Goal: Navigation & Orientation: Find specific page/section

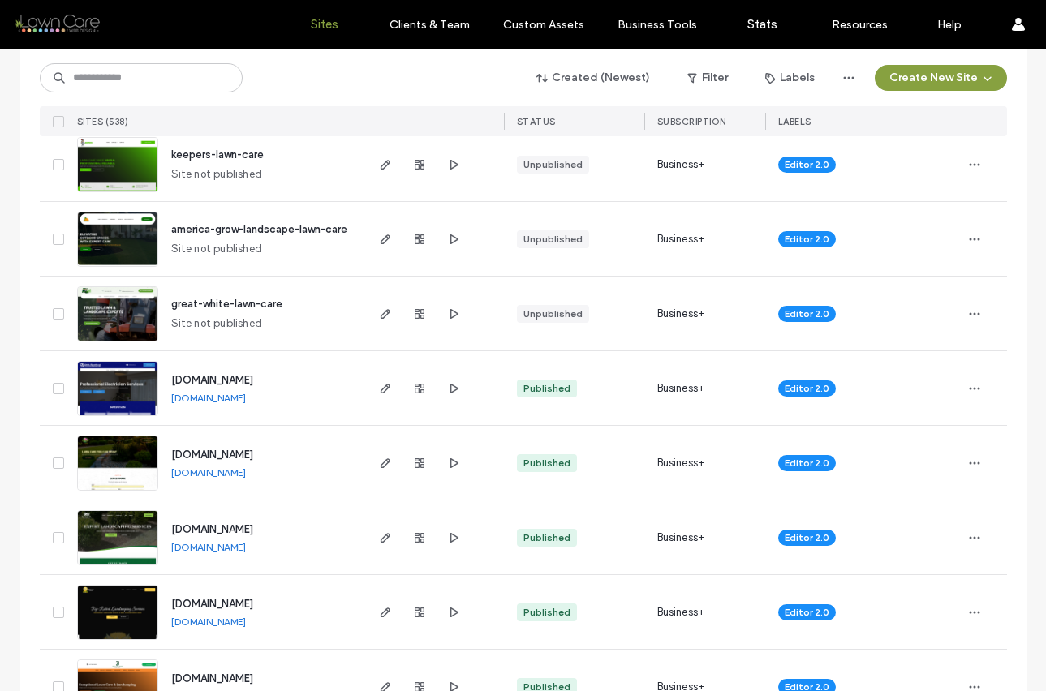
scroll to position [973, 0]
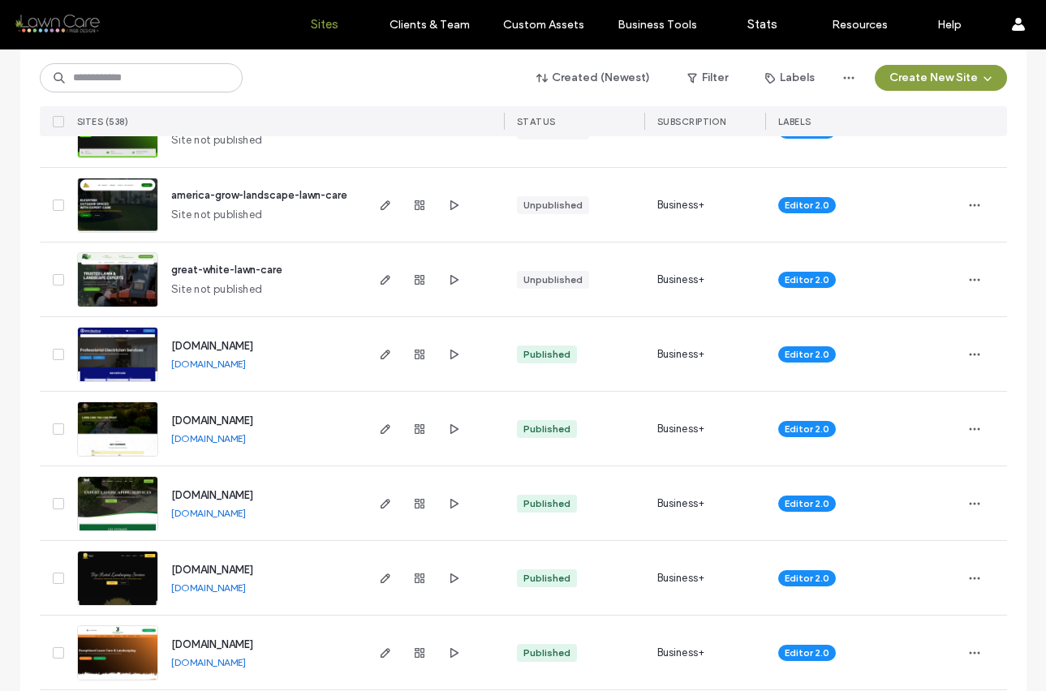
click at [107, 286] on img at bounding box center [118, 308] width 80 height 110
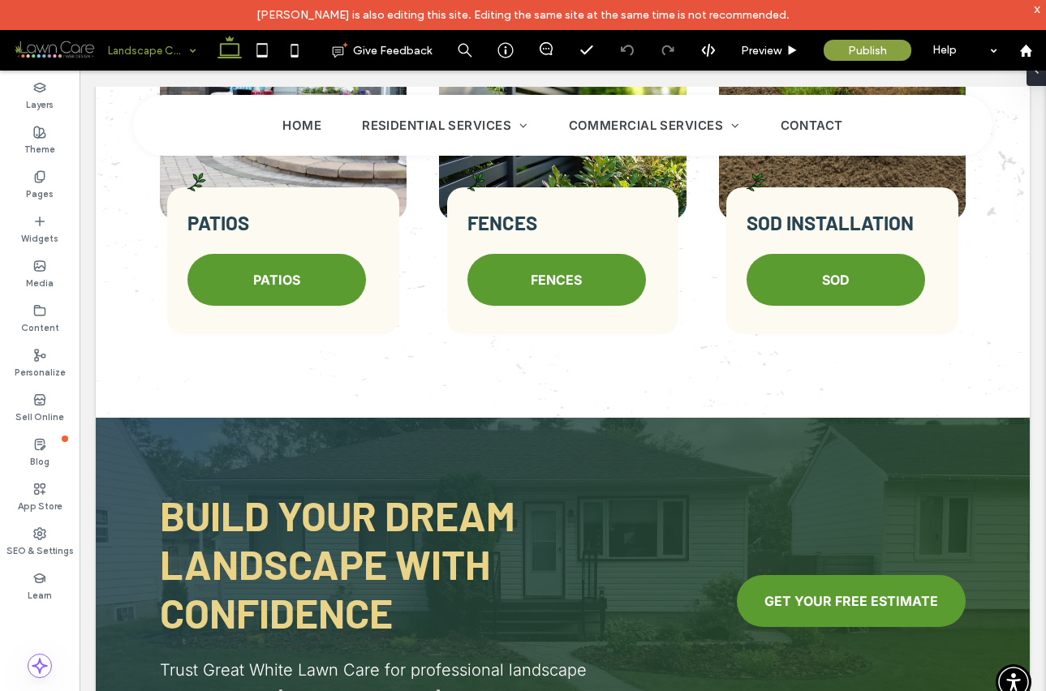
scroll to position [1967, 0]
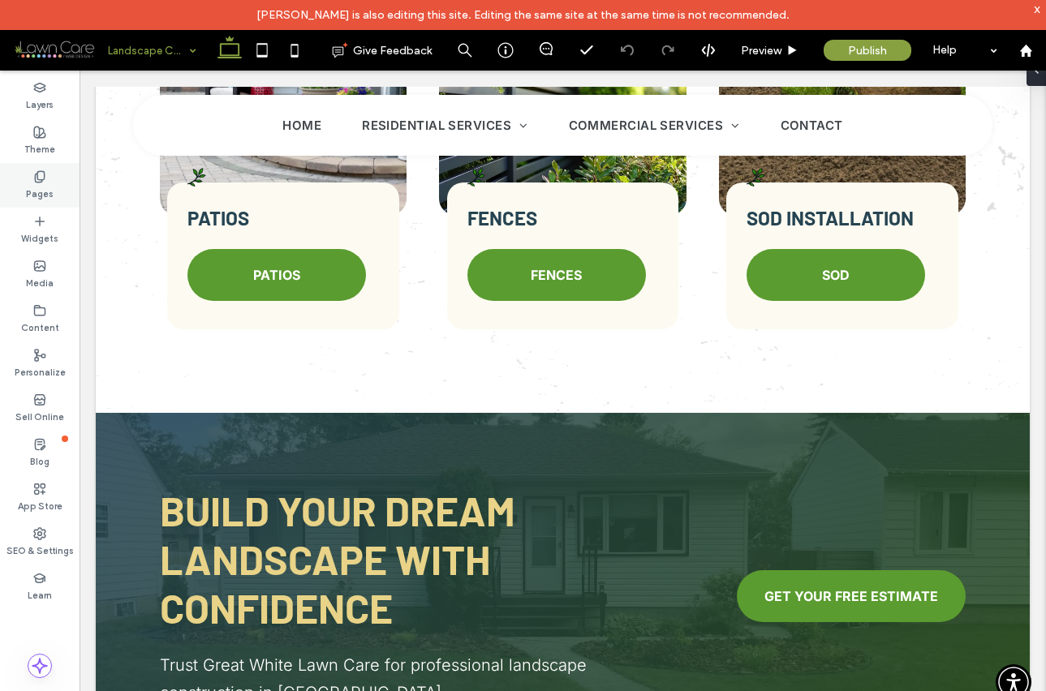
click at [38, 187] on label "Pages" at bounding box center [40, 192] width 28 height 18
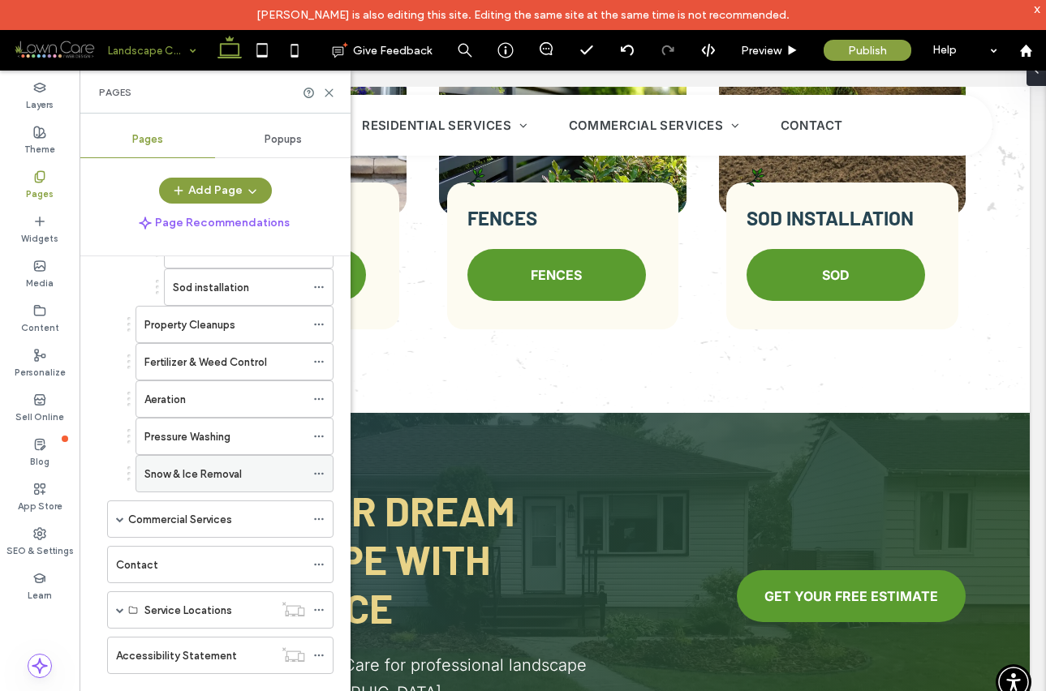
scroll to position [398, 0]
click at [120, 516] on span at bounding box center [120, 518] width 8 height 8
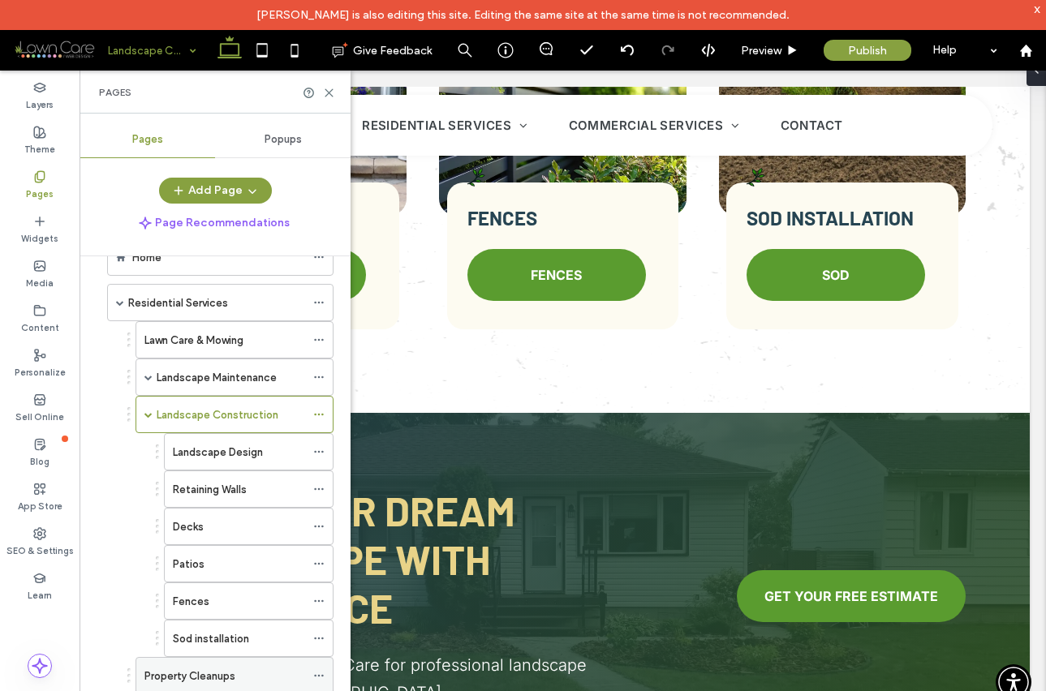
scroll to position [33, 0]
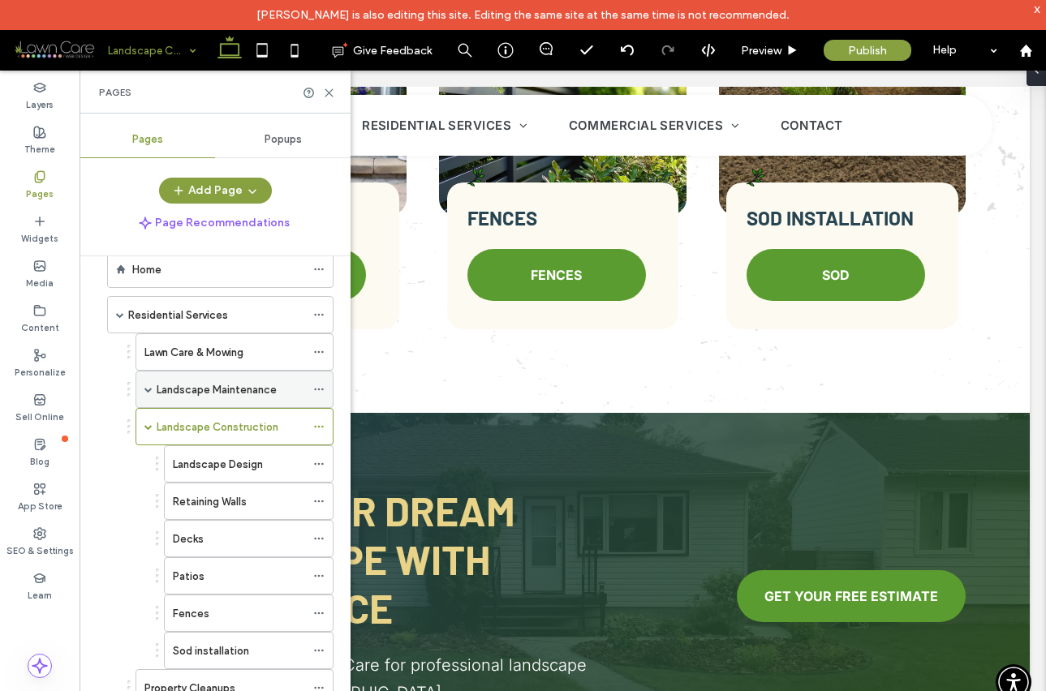
click at [148, 391] on span at bounding box center [148, 389] width 8 height 8
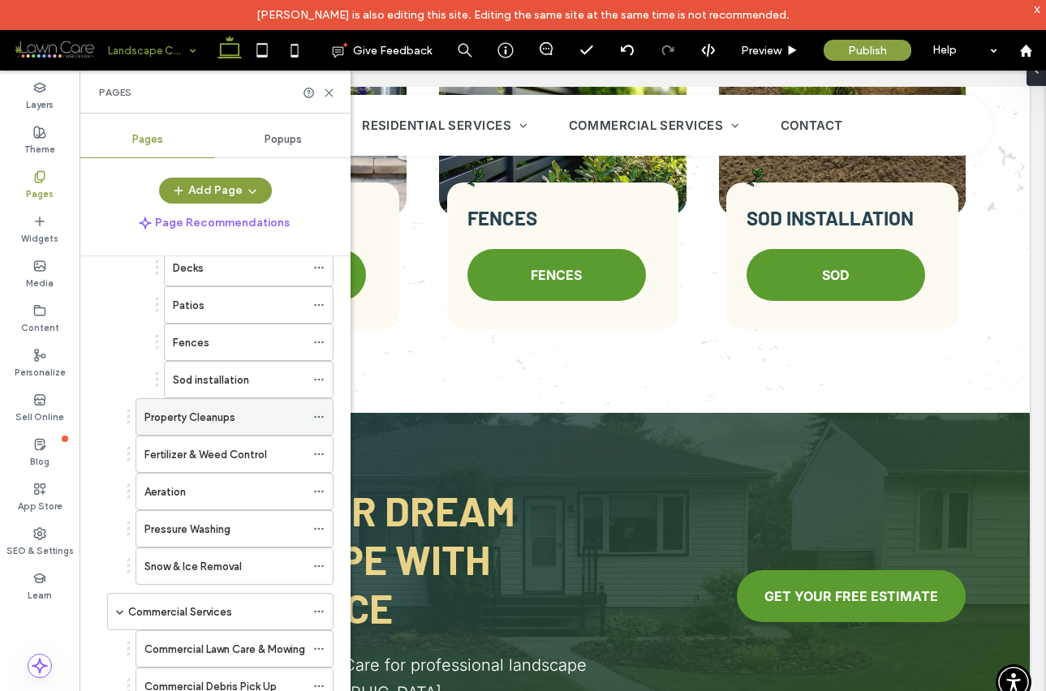
scroll to position [493, 0]
click at [215, 552] on div "Snow & Ice Removal" at bounding box center [224, 565] width 161 height 36
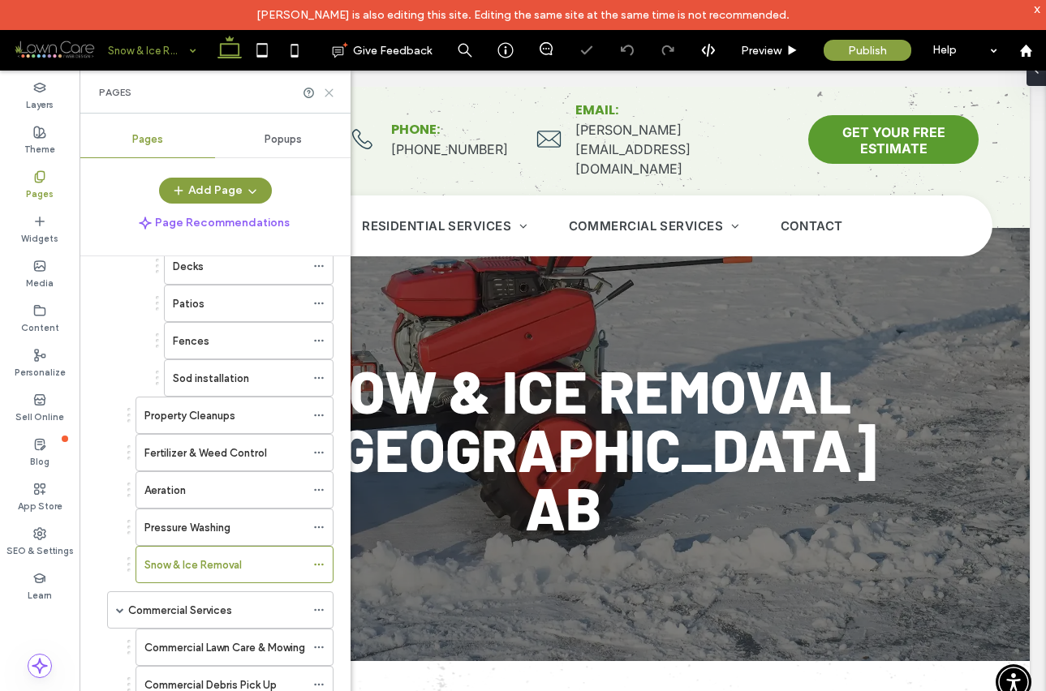
click at [325, 88] on icon at bounding box center [329, 93] width 12 height 12
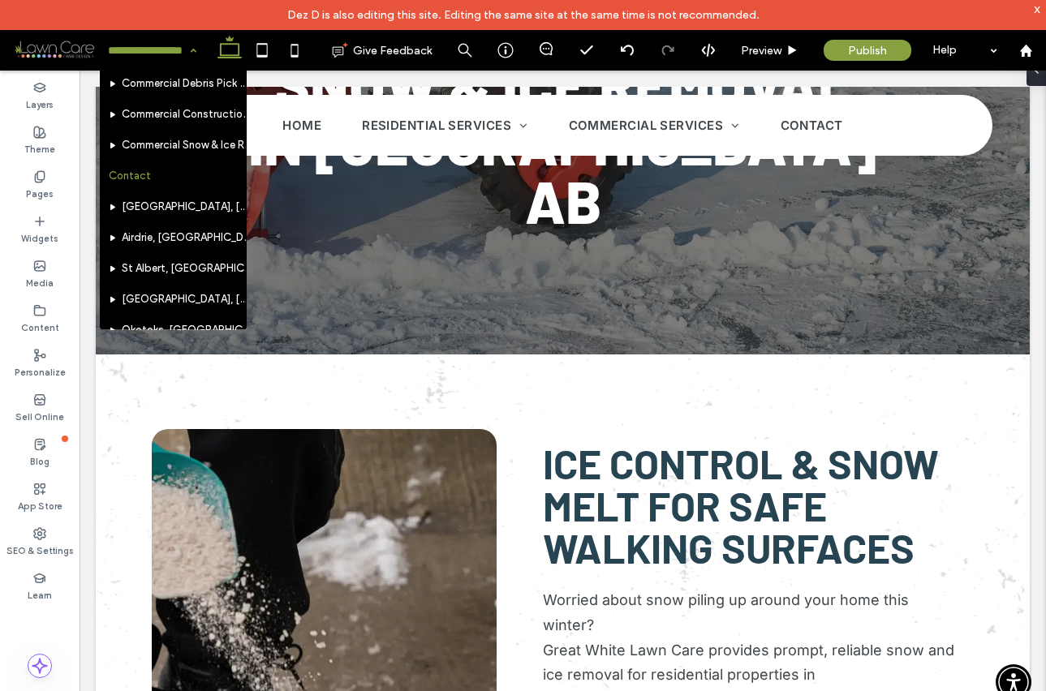
scroll to position [710, 0]
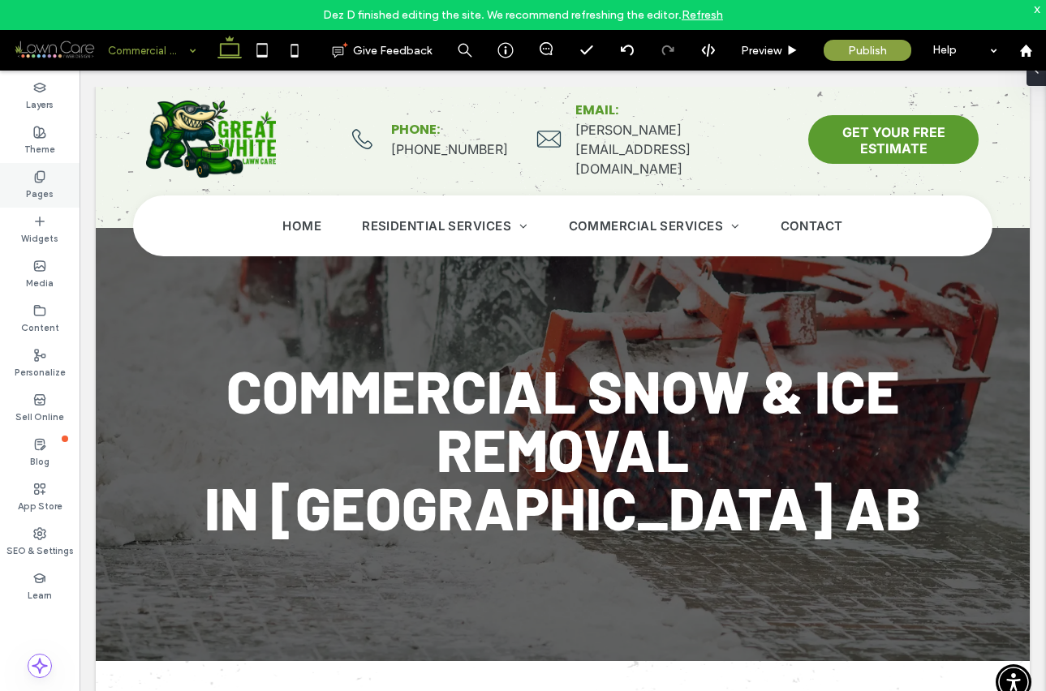
click at [54, 193] on div "Pages" at bounding box center [40, 185] width 80 height 45
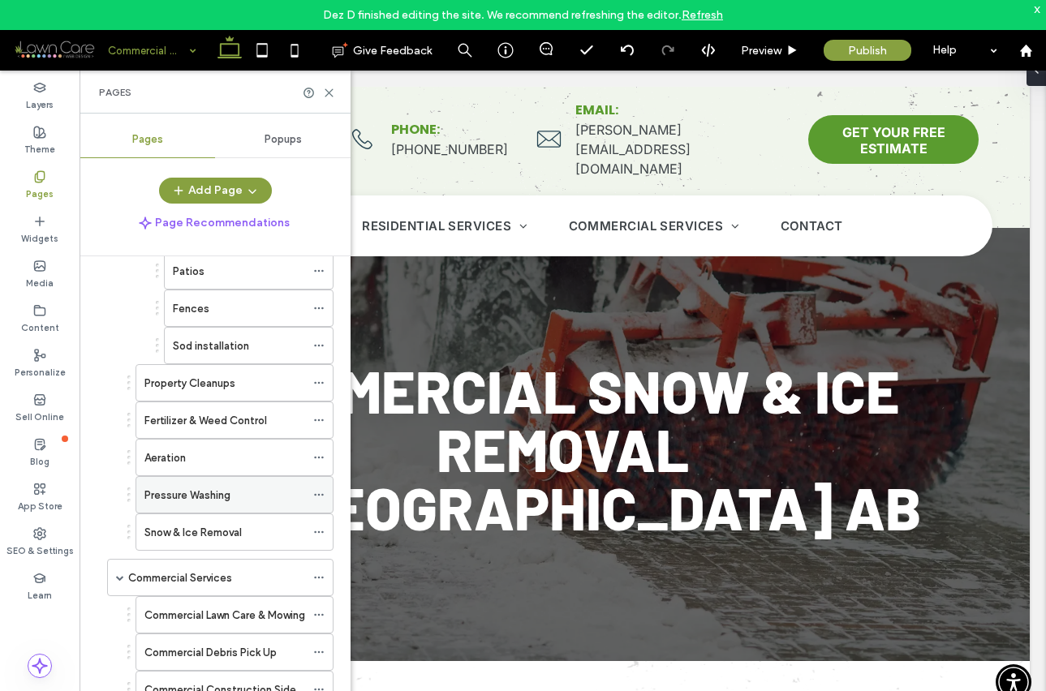
scroll to position [529, 0]
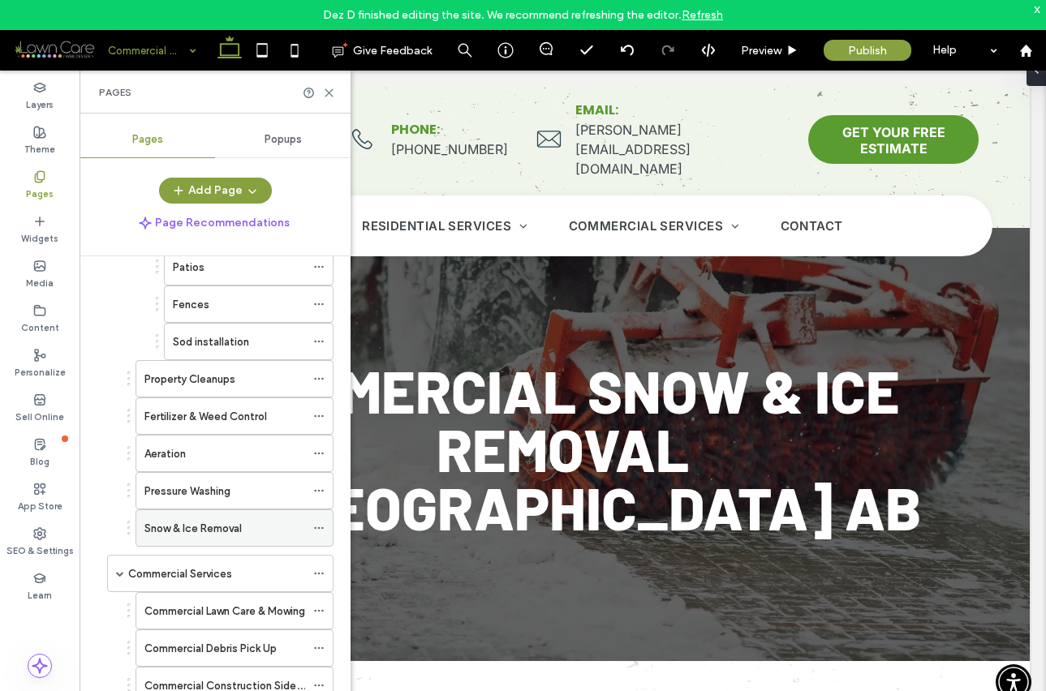
click at [316, 525] on icon at bounding box center [318, 528] width 11 height 11
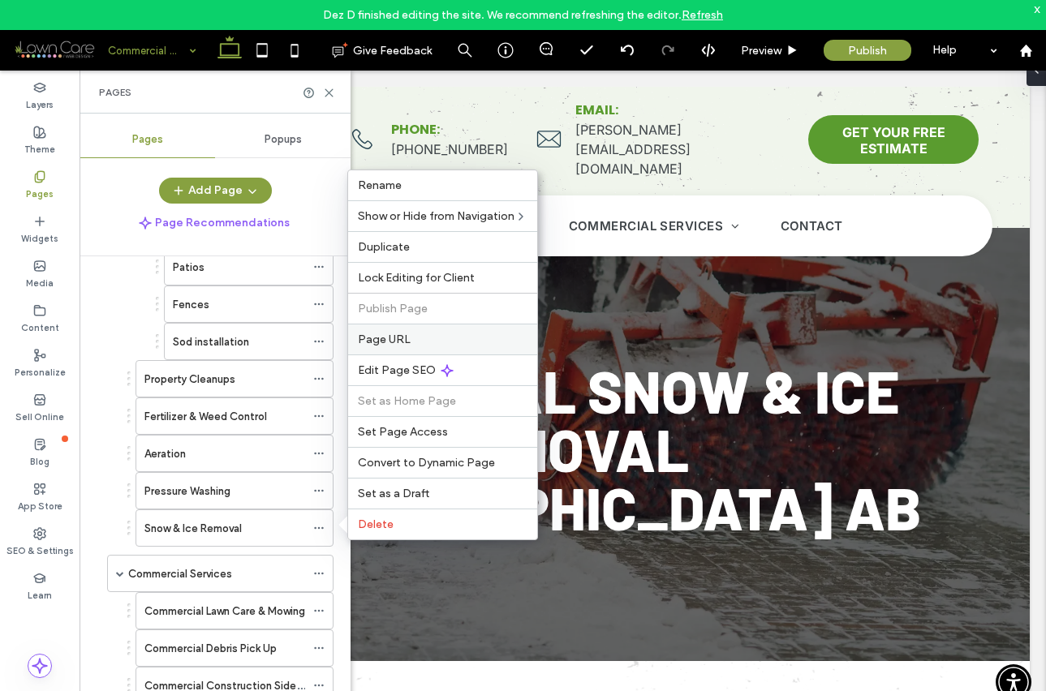
click at [366, 345] on span "Page URL" at bounding box center [384, 340] width 53 height 14
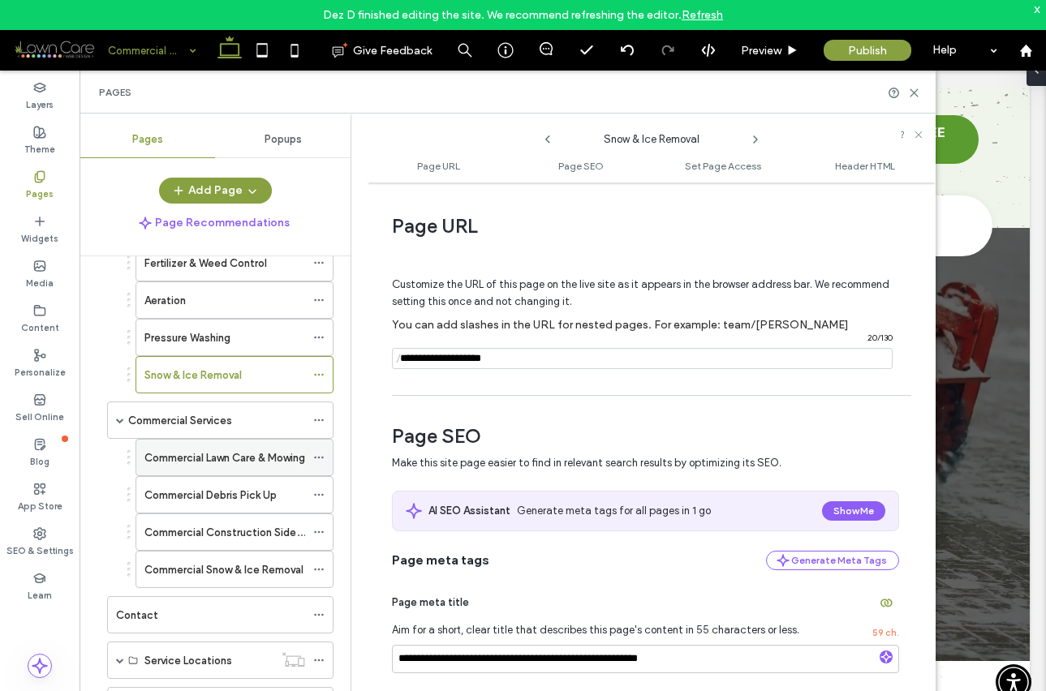
scroll to position [697, 0]
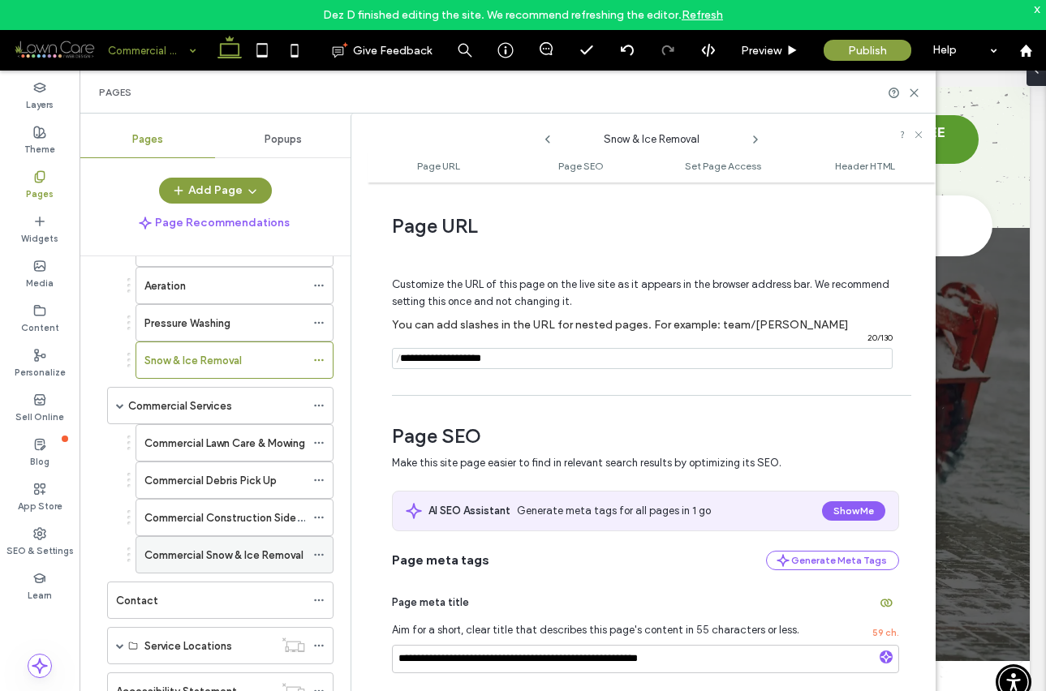
click at [320, 553] on icon at bounding box center [318, 554] width 11 height 11
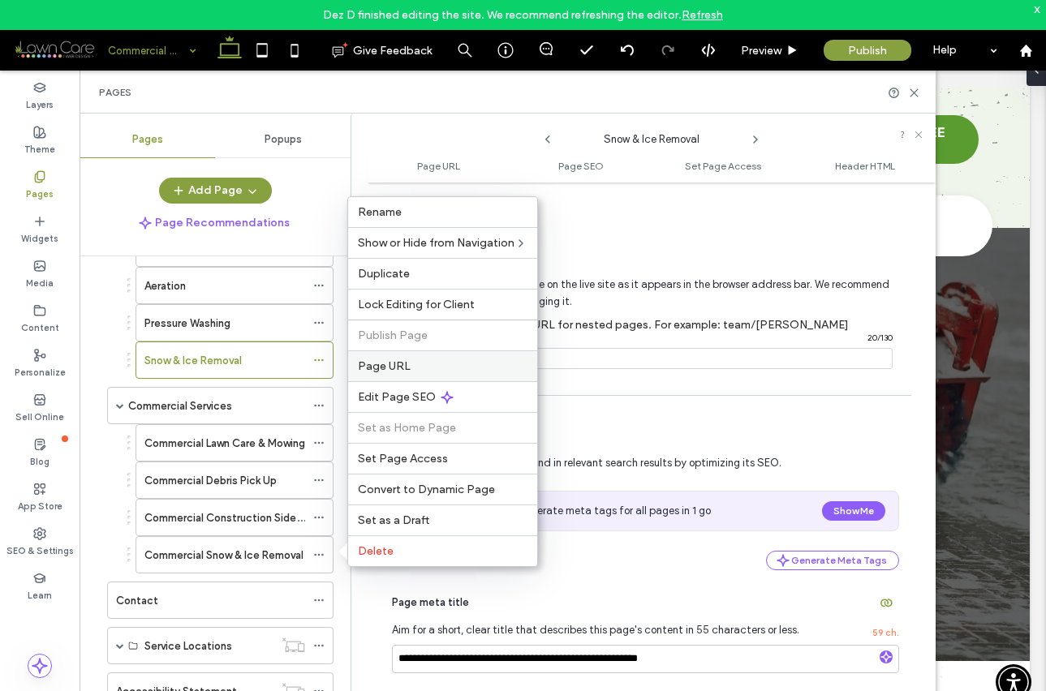
click at [379, 364] on span "Page URL" at bounding box center [384, 366] width 53 height 14
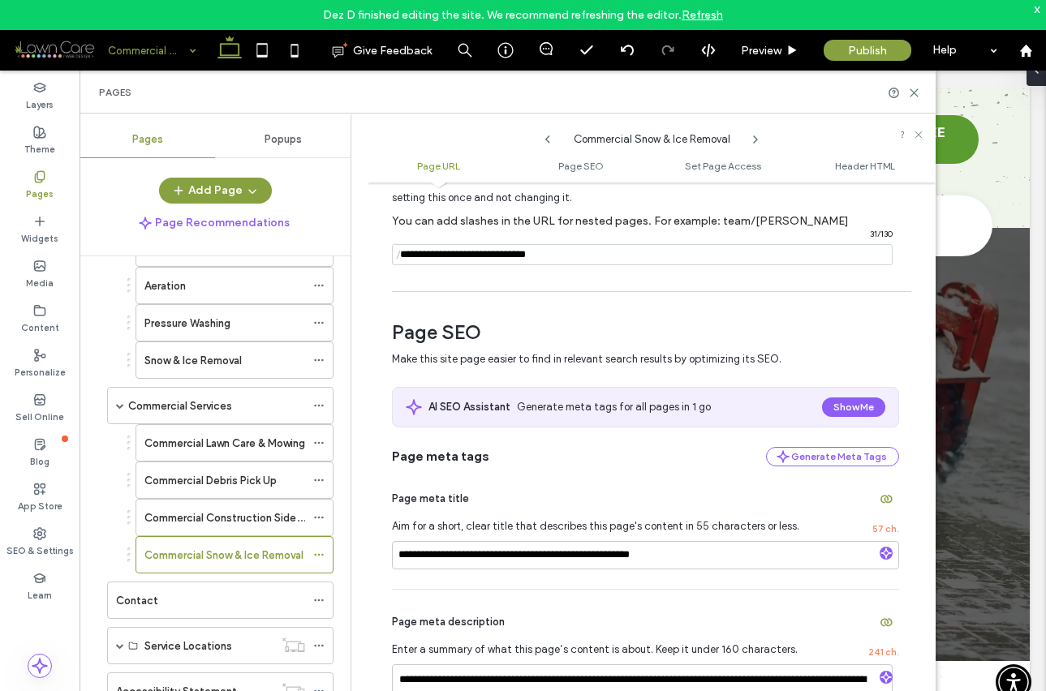
scroll to position [116, 0]
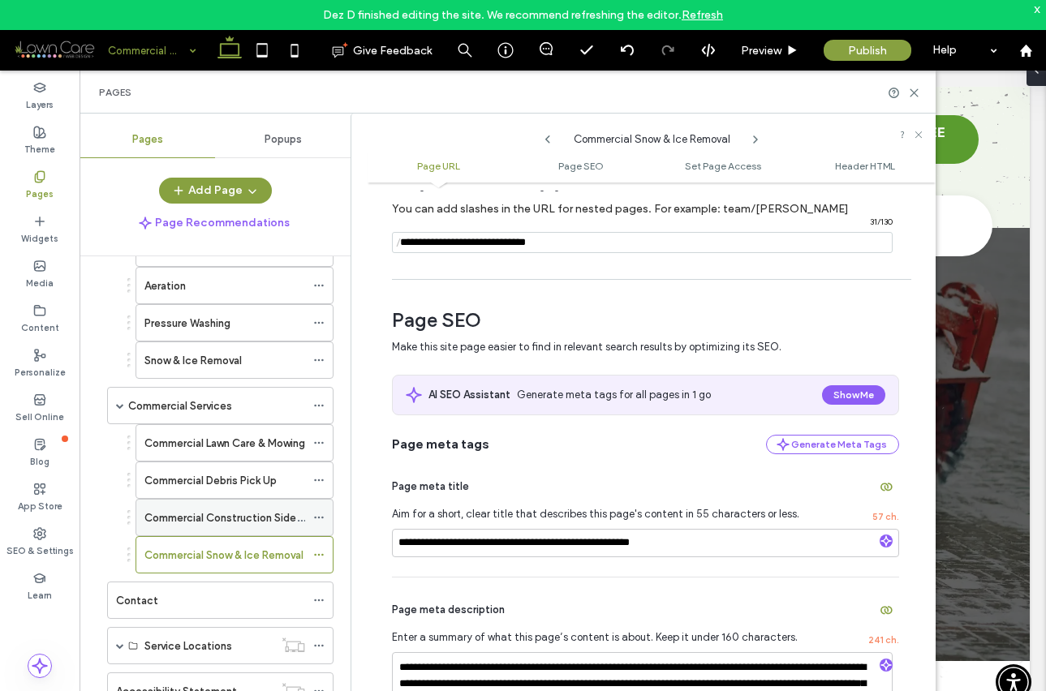
click at [321, 515] on icon at bounding box center [318, 517] width 11 height 11
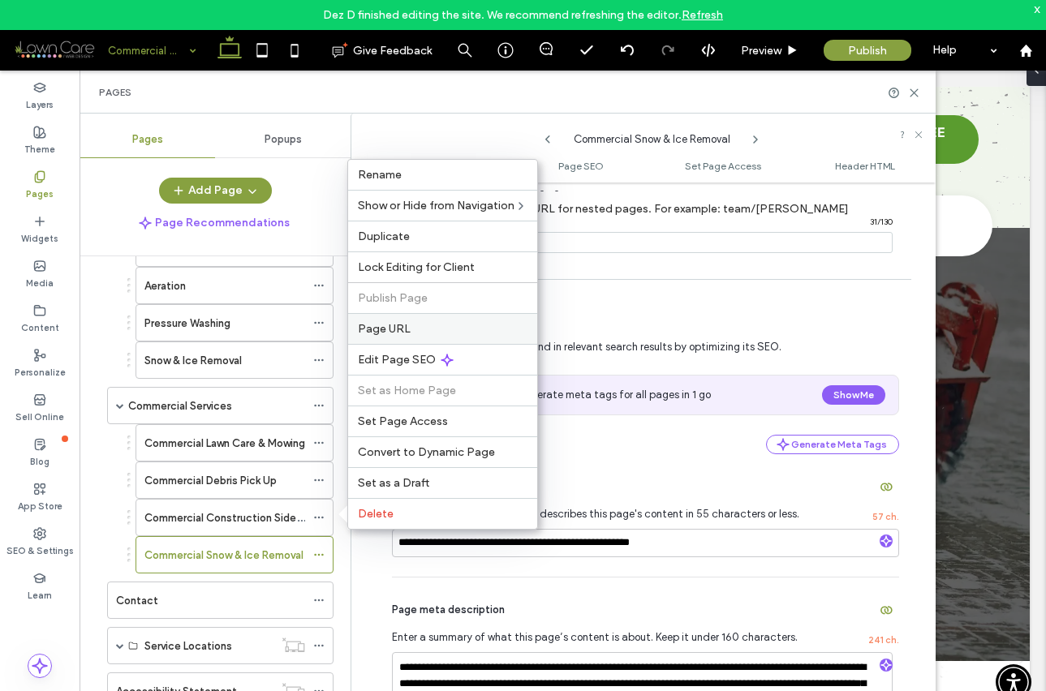
click at [378, 333] on span "Page URL" at bounding box center [384, 329] width 53 height 14
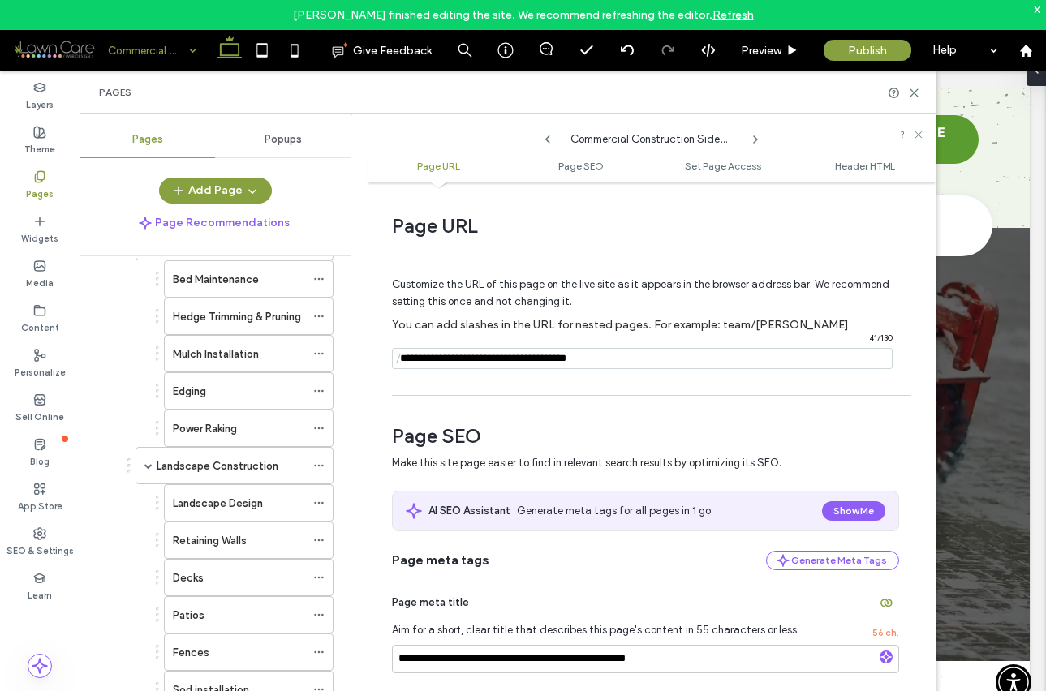
scroll to position [0, 0]
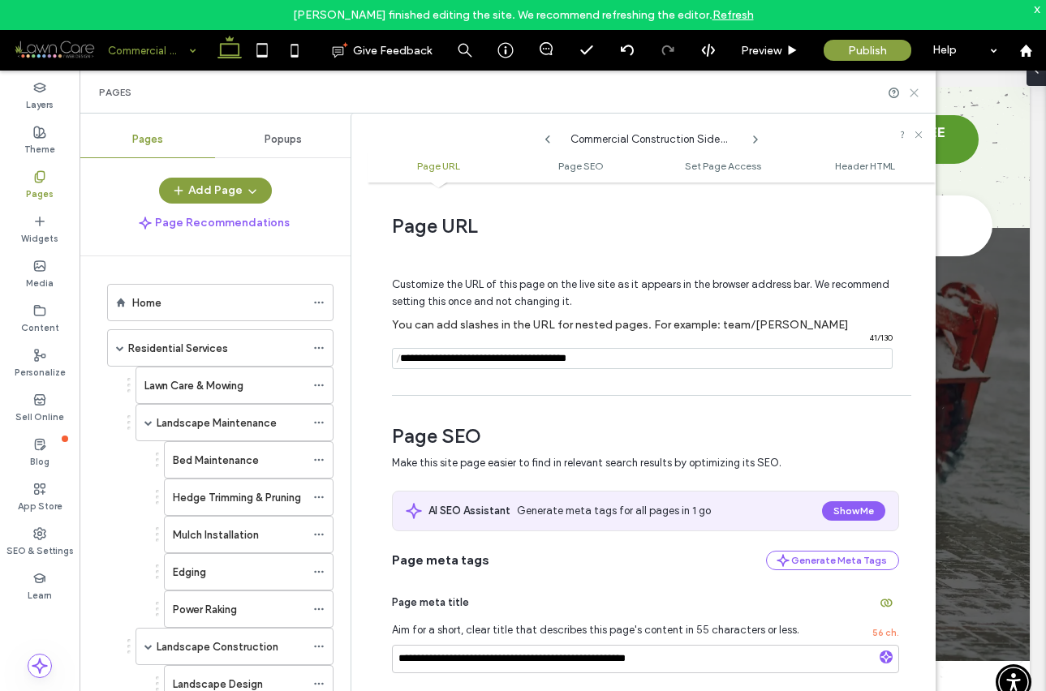
click at [914, 95] on icon at bounding box center [914, 93] width 12 height 12
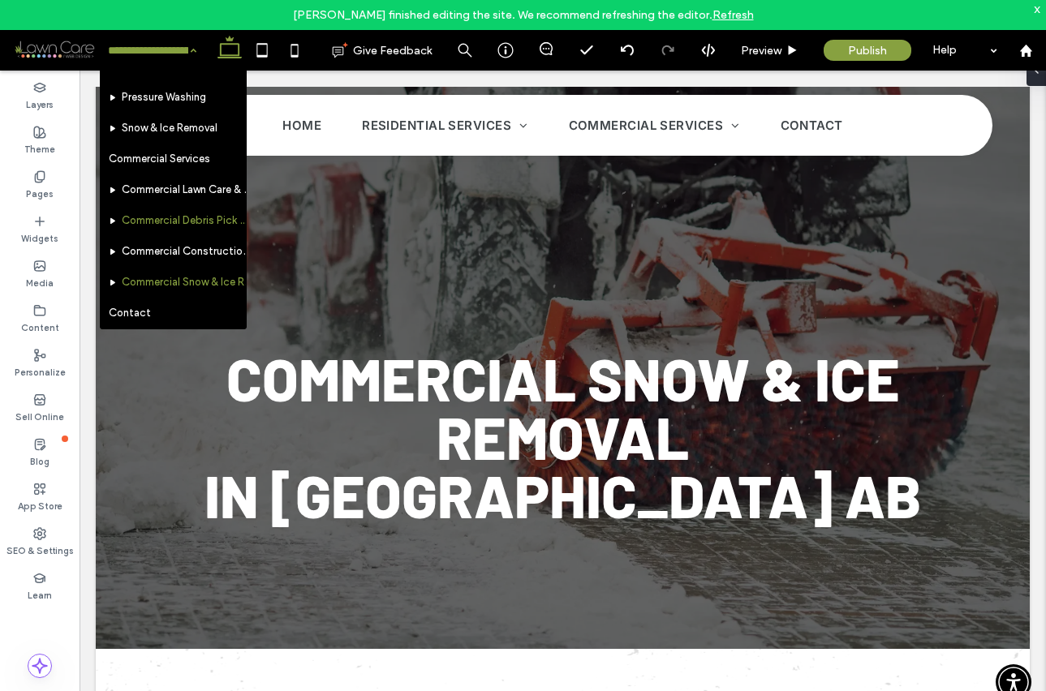
scroll to position [576, 0]
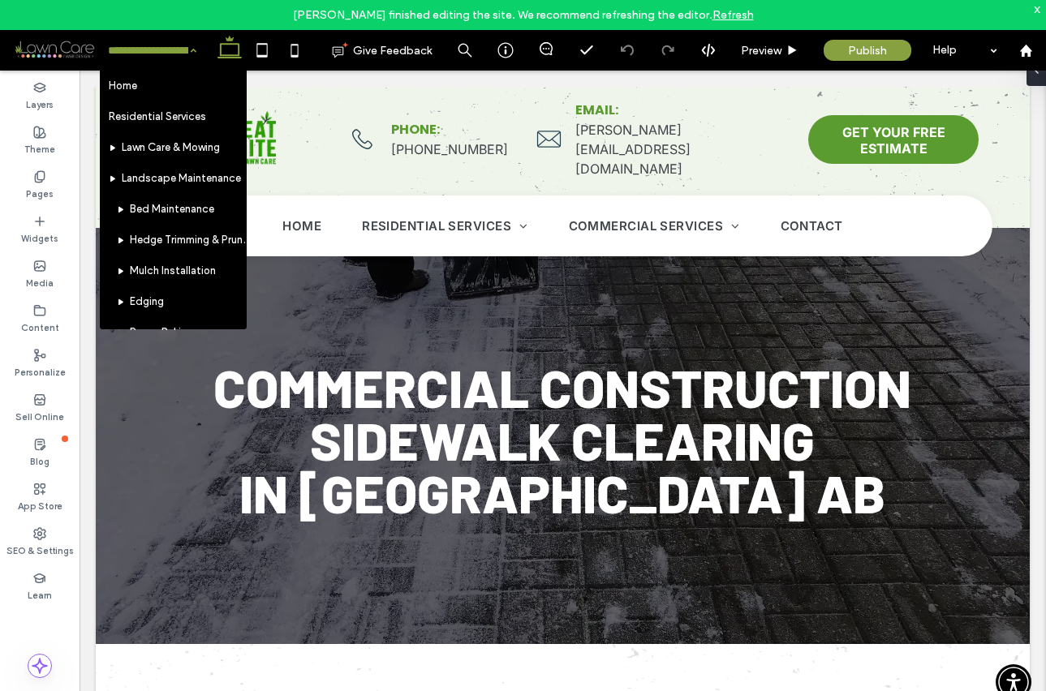
click at [145, 49] on input at bounding box center [148, 50] width 80 height 41
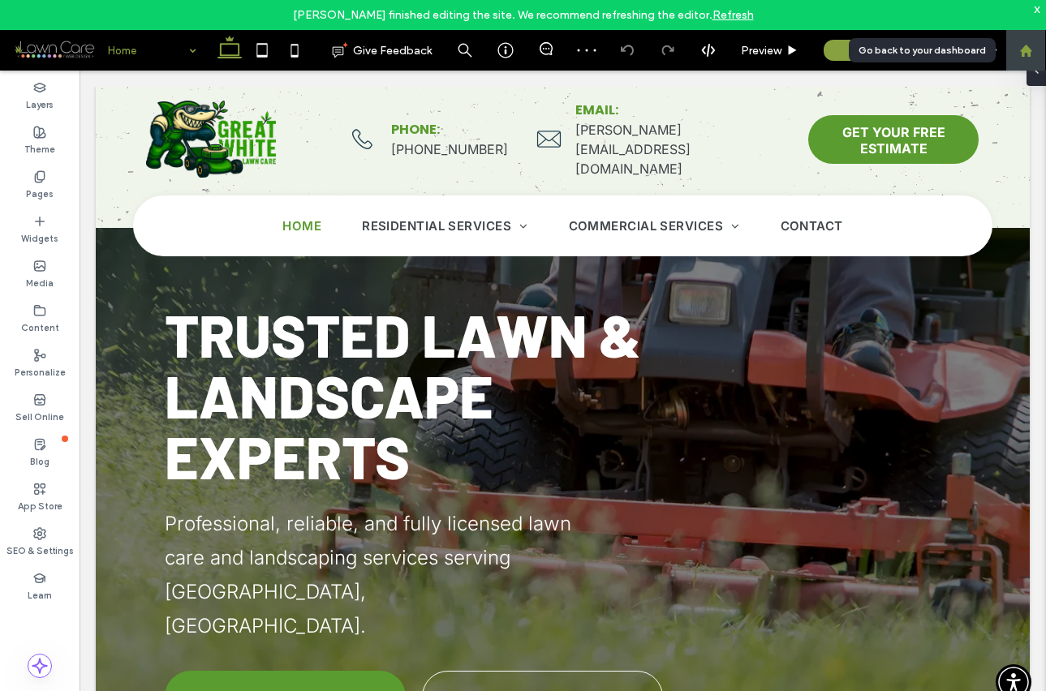
click at [1026, 49] on use at bounding box center [1025, 50] width 12 height 12
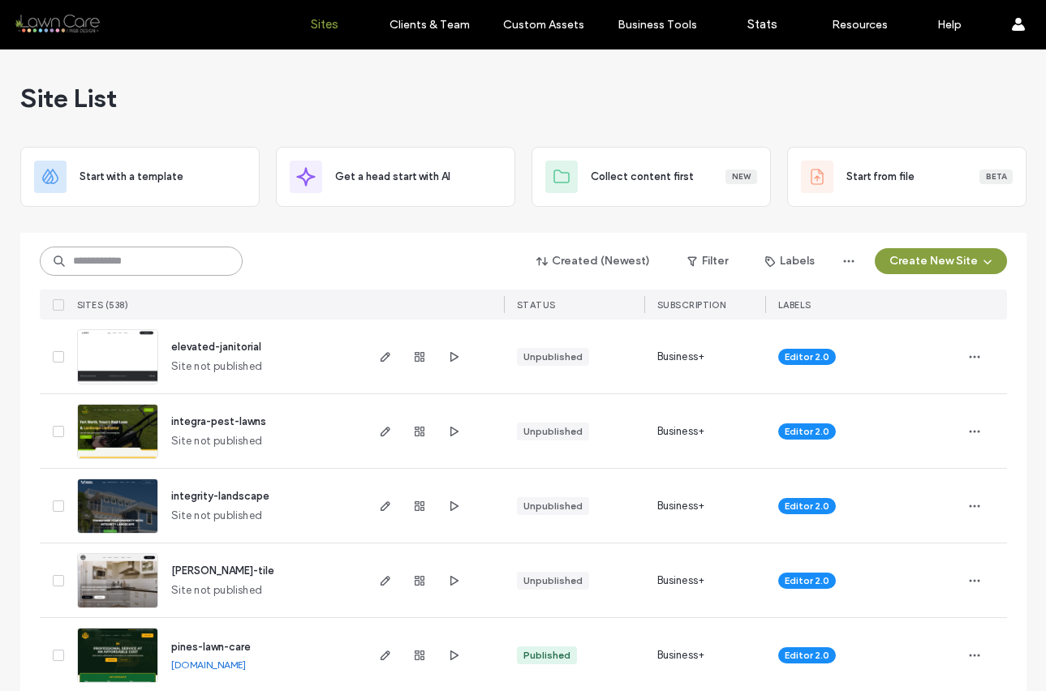
click at [178, 250] on input at bounding box center [141, 261] width 203 height 29
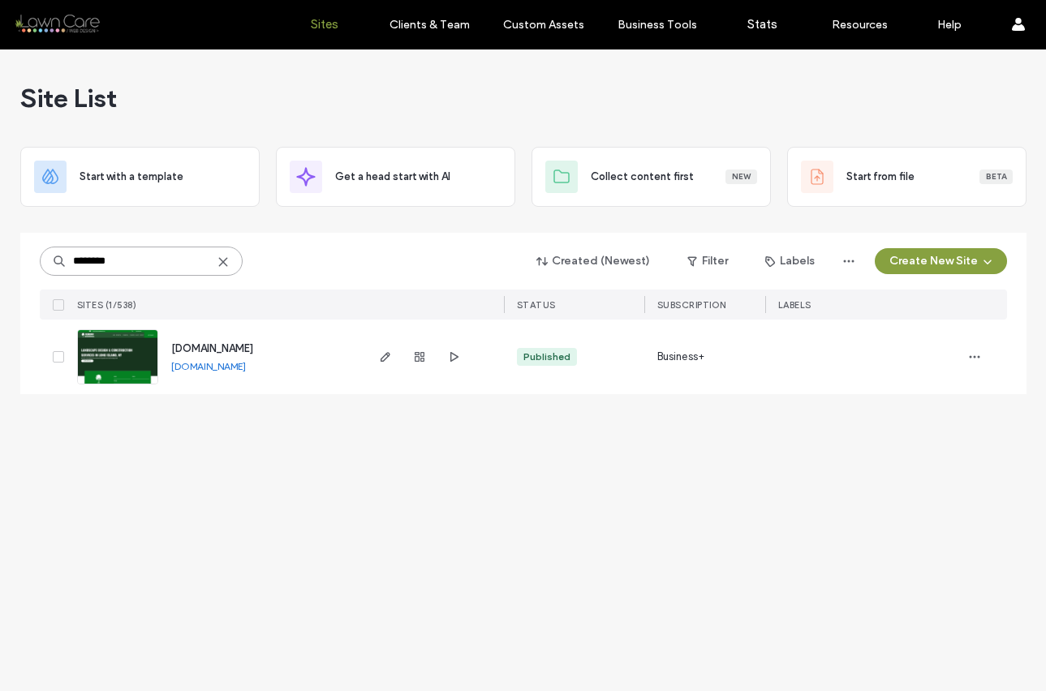
type input "********"
click at [246, 367] on link "[DOMAIN_NAME]" at bounding box center [208, 366] width 75 height 12
